Goal: Task Accomplishment & Management: Manage account settings

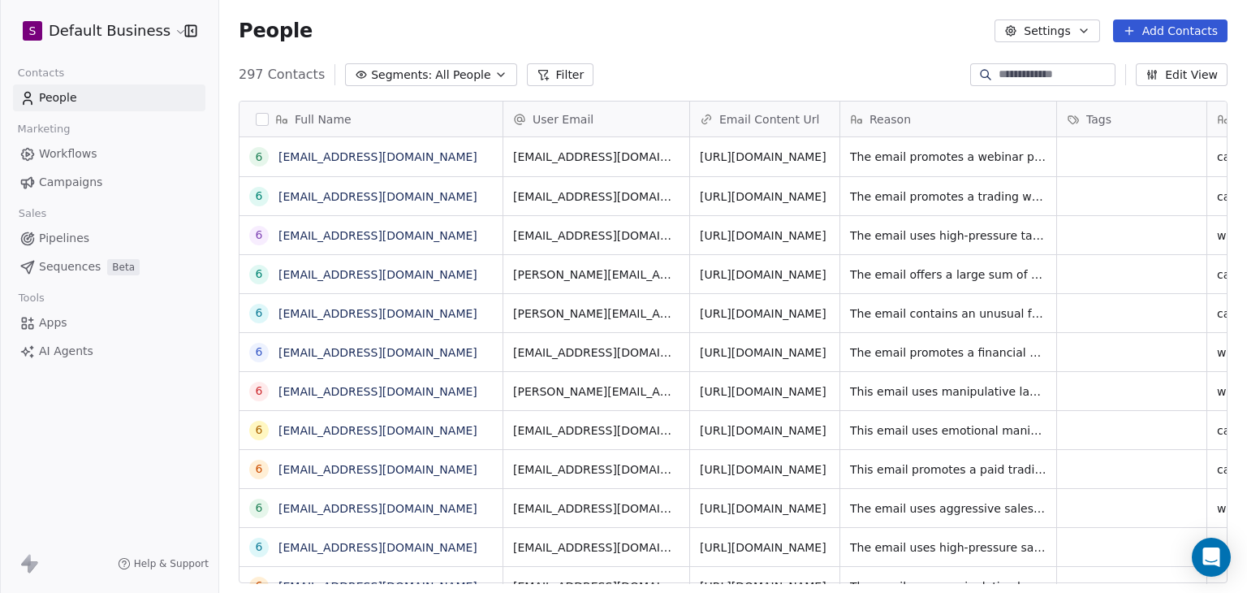
scroll to position [508, 1015]
click at [114, 33] on html "S Default Business Contacts People Marketing Workflows Campaigns Sales Pipeline…" at bounding box center [623, 296] width 1247 height 593
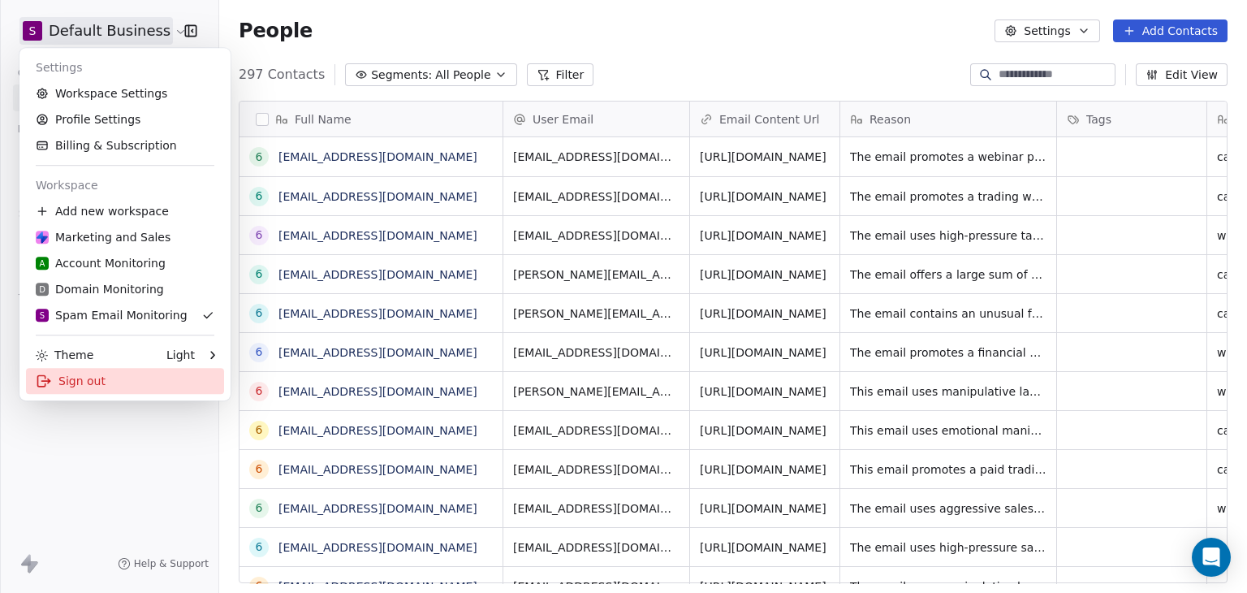
click at [65, 383] on div "Sign out" at bounding box center [125, 381] width 198 height 26
